Goal: Communication & Community: Answer question/provide support

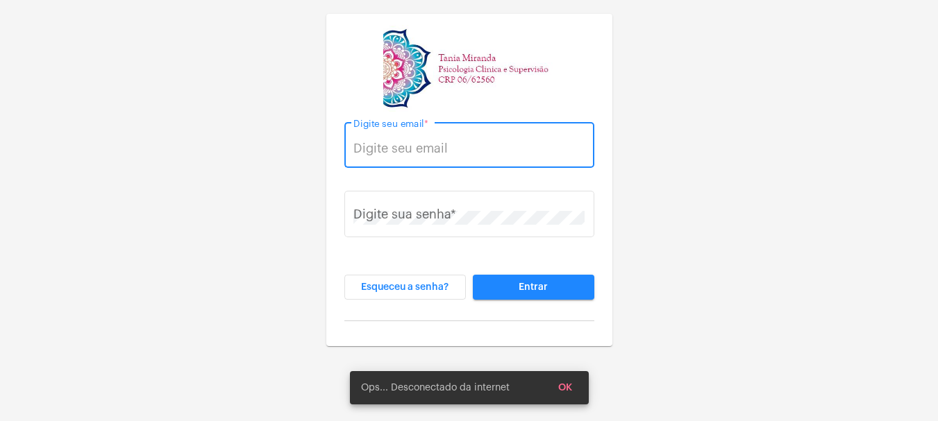
click at [371, 151] on input "Digite seu email *" at bounding box center [468, 149] width 231 height 14
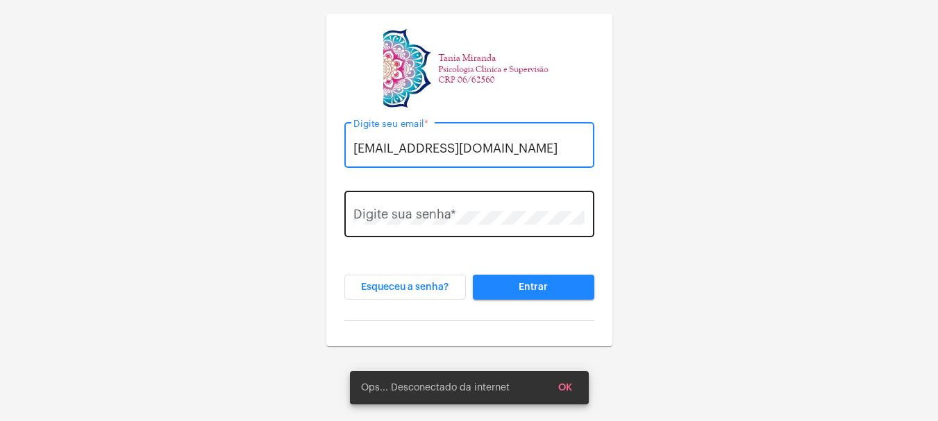
type input "[EMAIL_ADDRESS][DOMAIN_NAME]"
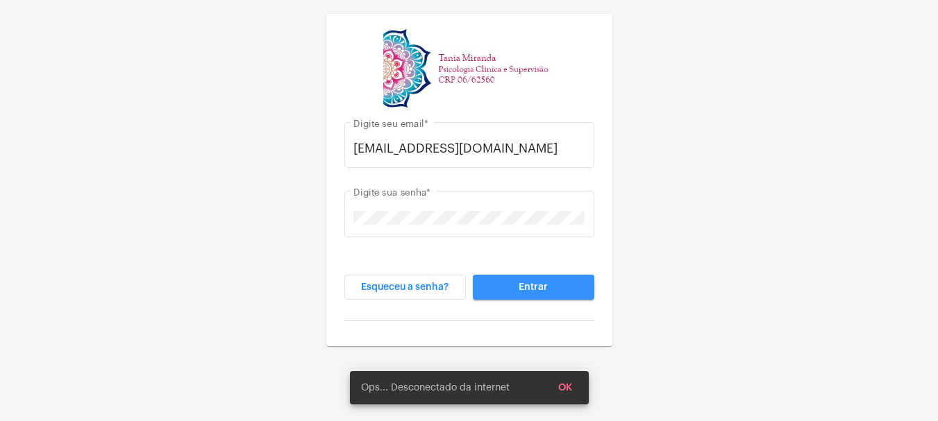
click at [534, 288] on span "Entrar" at bounding box center [532, 288] width 29 height 10
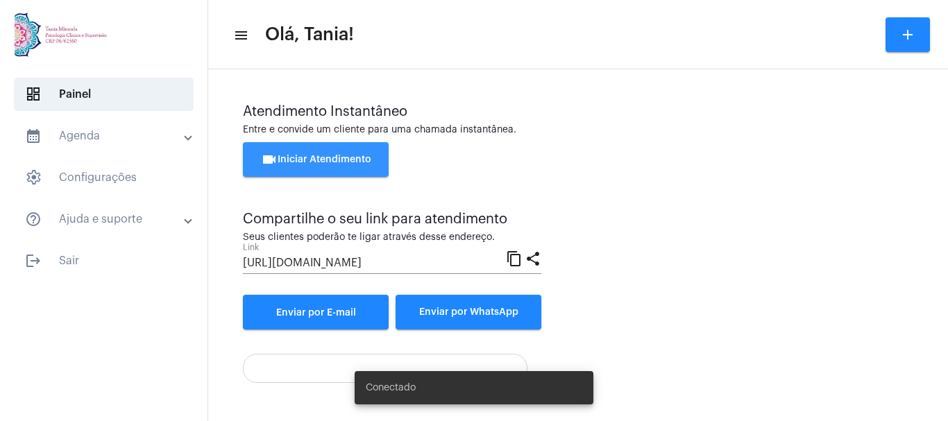
click at [309, 153] on button "videocam Iniciar Atendimento" at bounding box center [316, 159] width 146 height 35
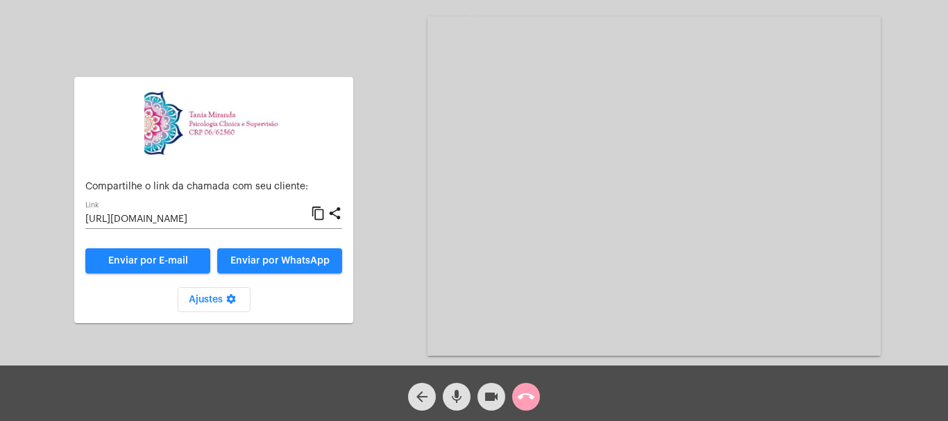
click at [528, 396] on mat-icon "call_end" at bounding box center [526, 397] width 17 height 17
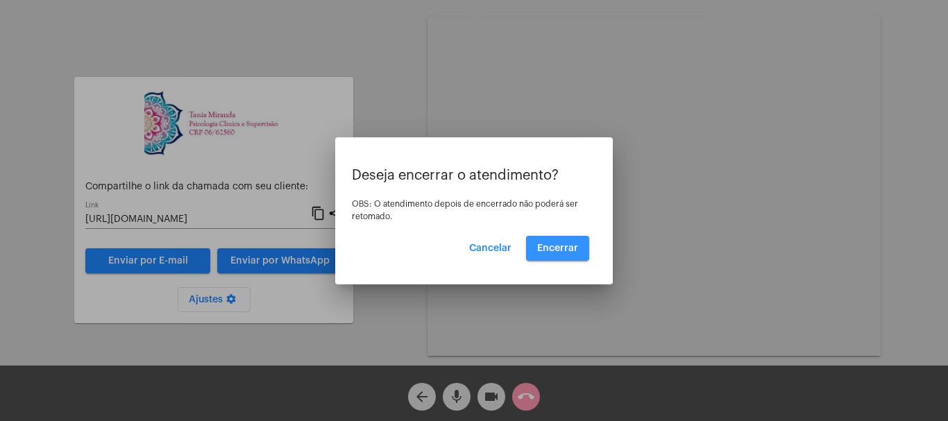
click at [555, 242] on button "Encerrar" at bounding box center [557, 248] width 63 height 25
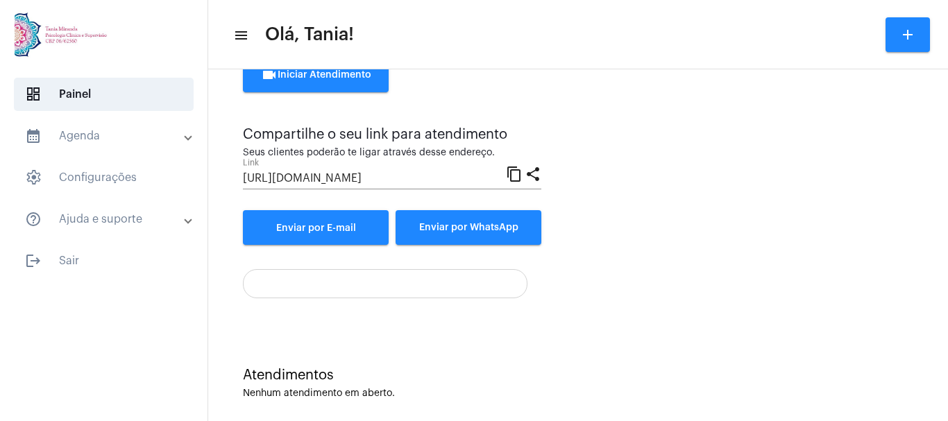
scroll to position [85, 0]
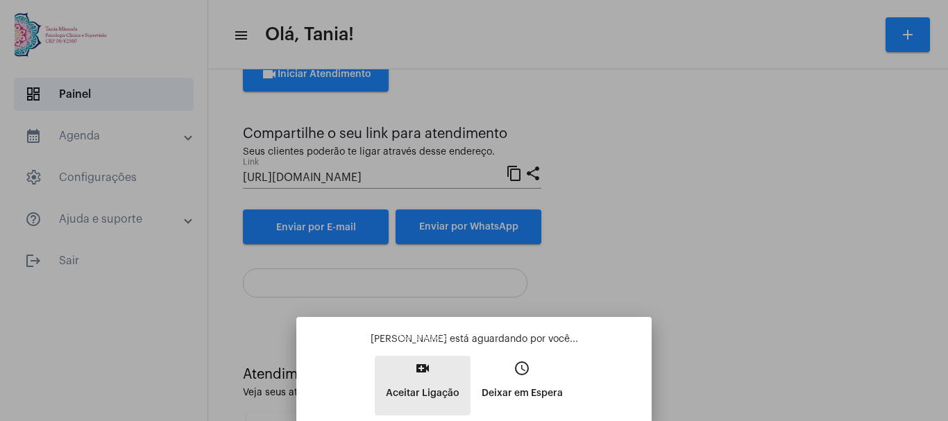
click at [421, 368] on mat-icon "video_call" at bounding box center [422, 368] width 17 height 17
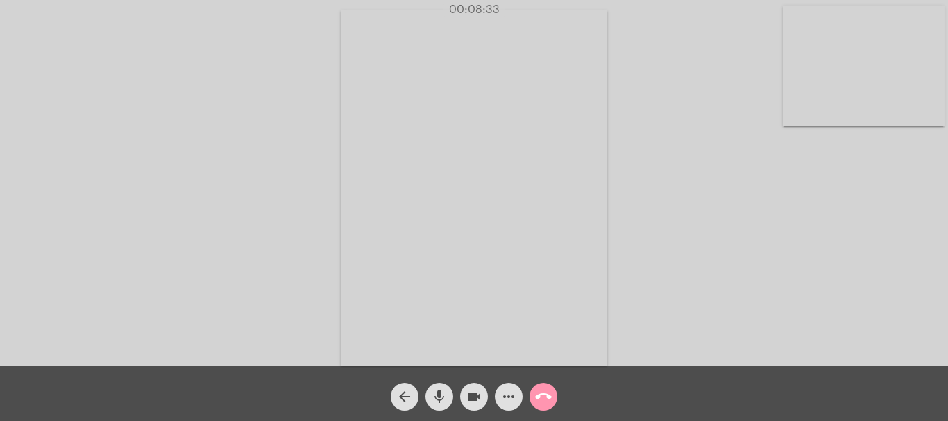
click at [375, 335] on video at bounding box center [474, 187] width 267 height 355
click at [326, 312] on video at bounding box center [209, 186] width 267 height 355
